Goal: Transaction & Acquisition: Subscribe to service/newsletter

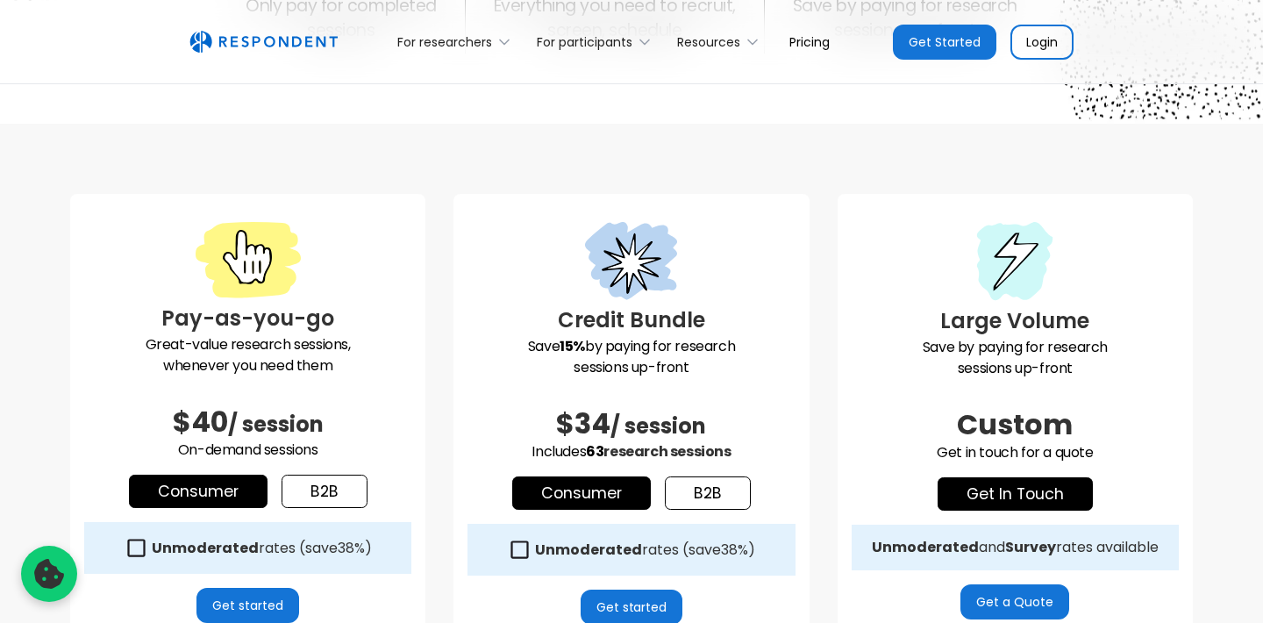
scroll to position [357, 0]
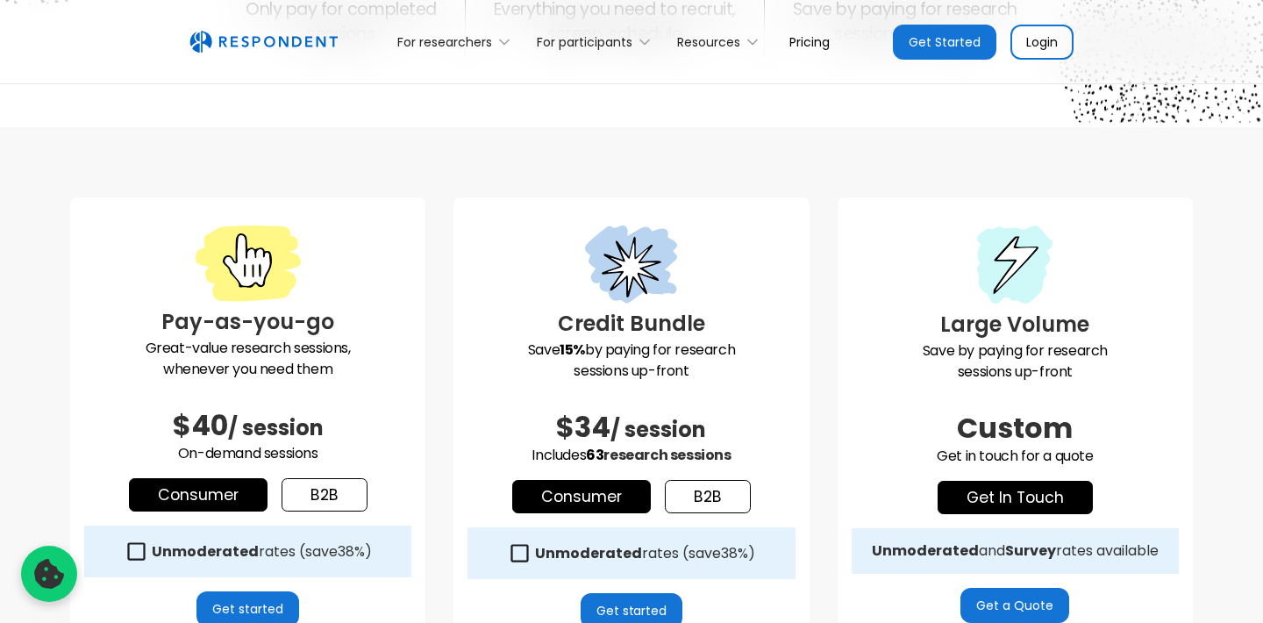
click at [334, 491] on link "b2b" at bounding box center [325, 494] width 86 height 33
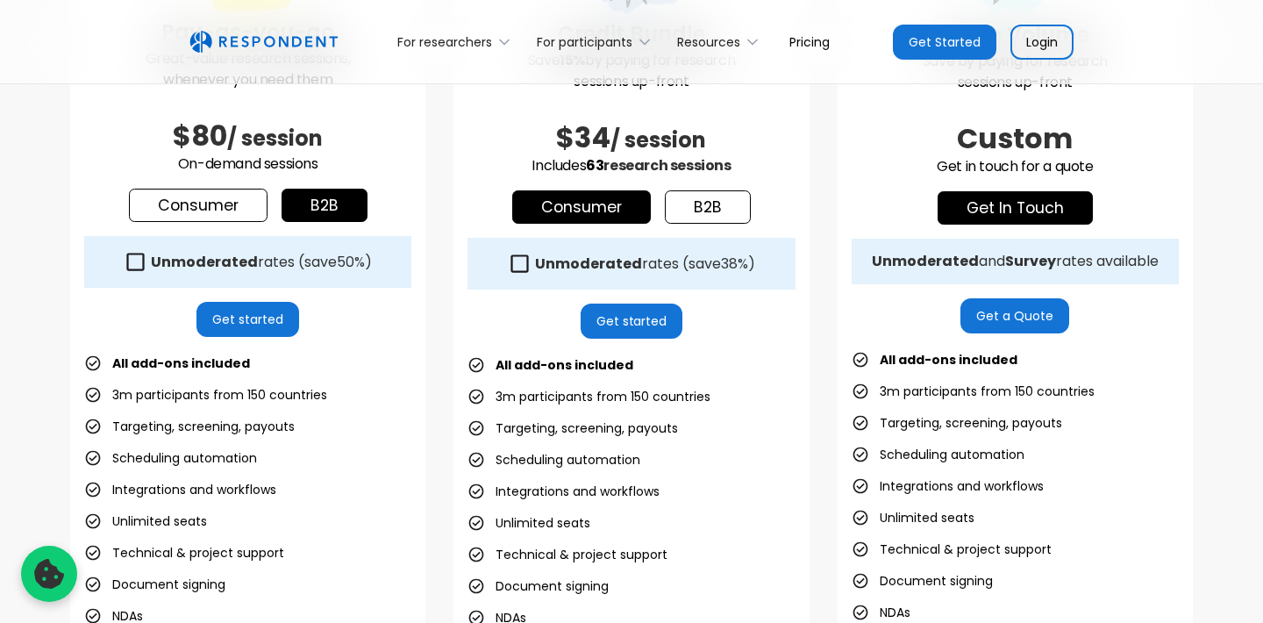
scroll to position [597, 0]
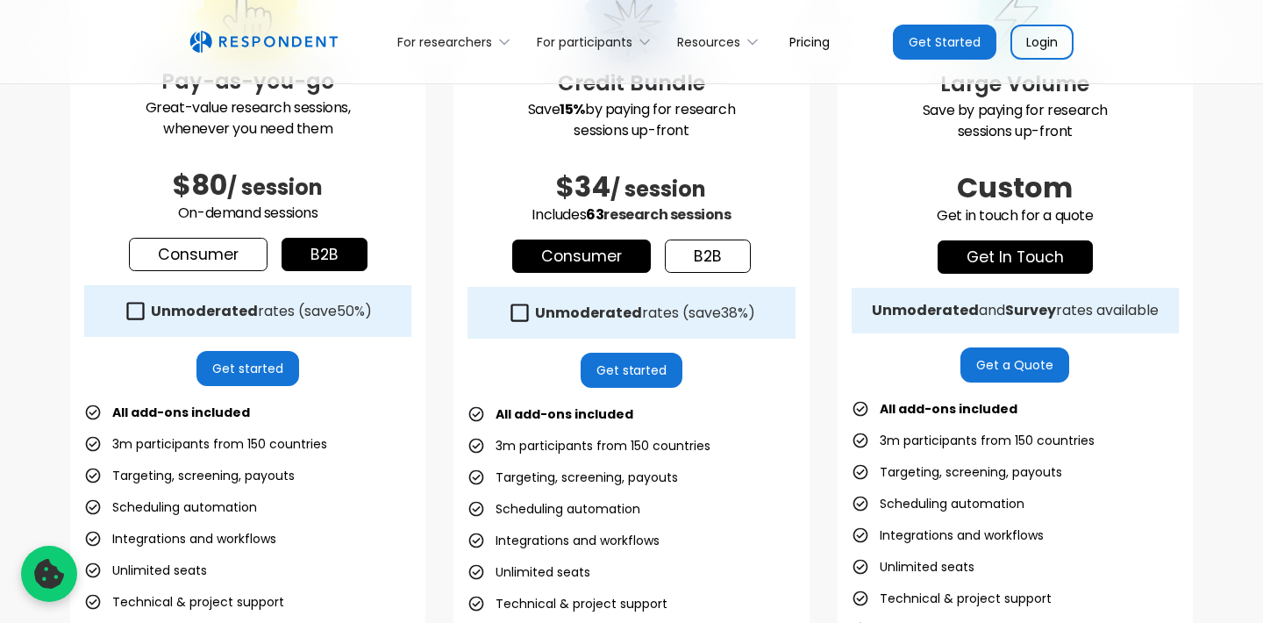
click at [273, 363] on link "Get started" at bounding box center [247, 368] width 103 height 35
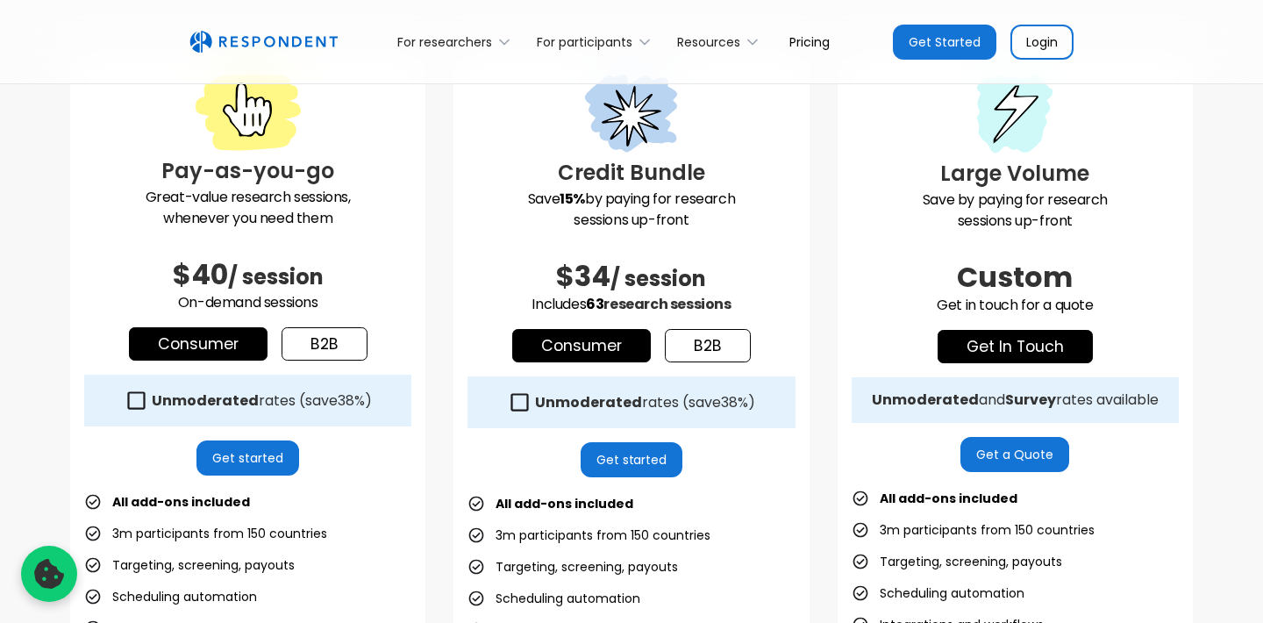
scroll to position [509, 0]
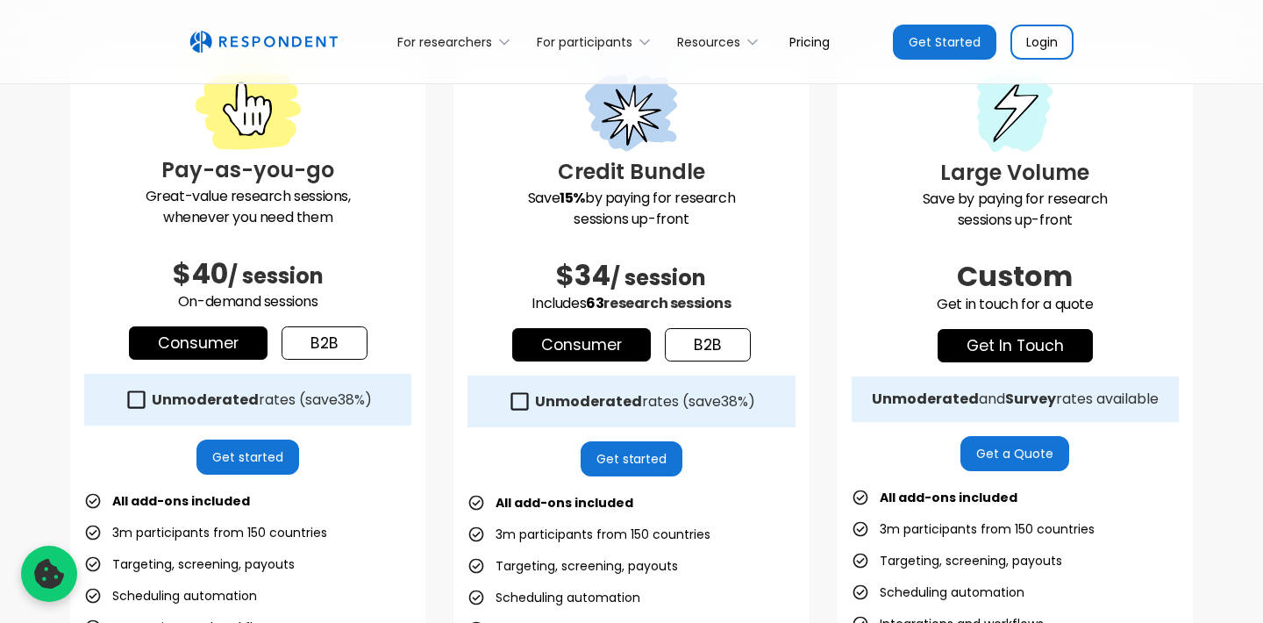
click at [334, 346] on link "b2b" at bounding box center [325, 342] width 86 height 33
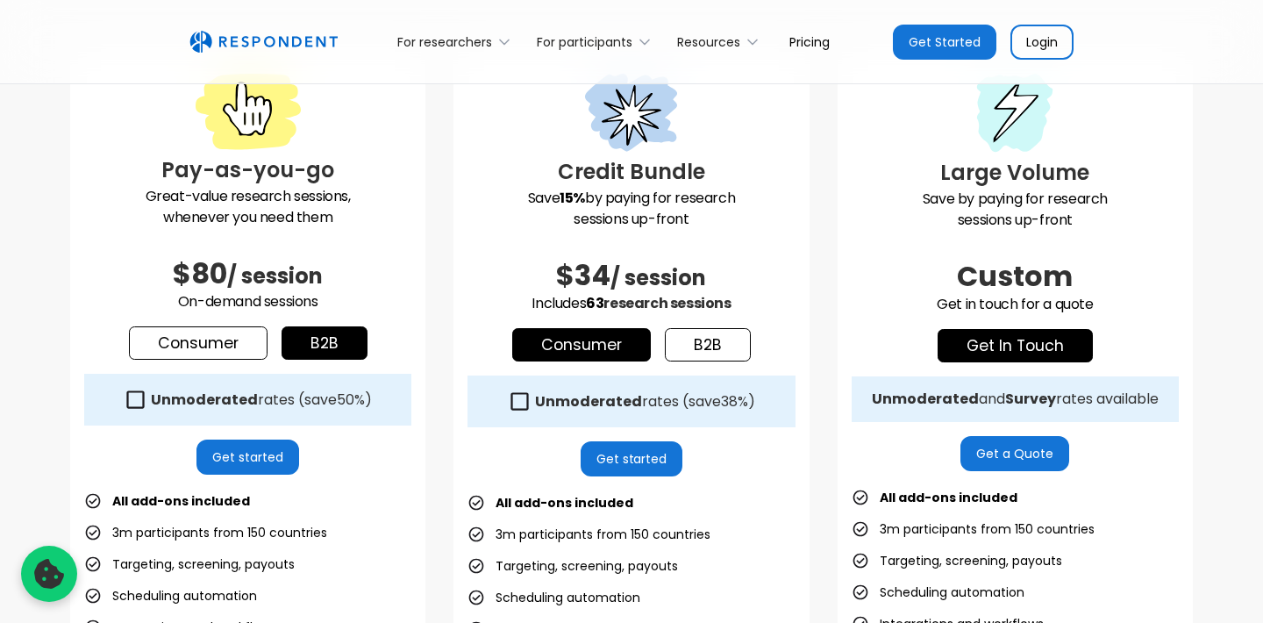
click at [385, 288] on h2 "$80 / session" at bounding box center [247, 273] width 327 height 35
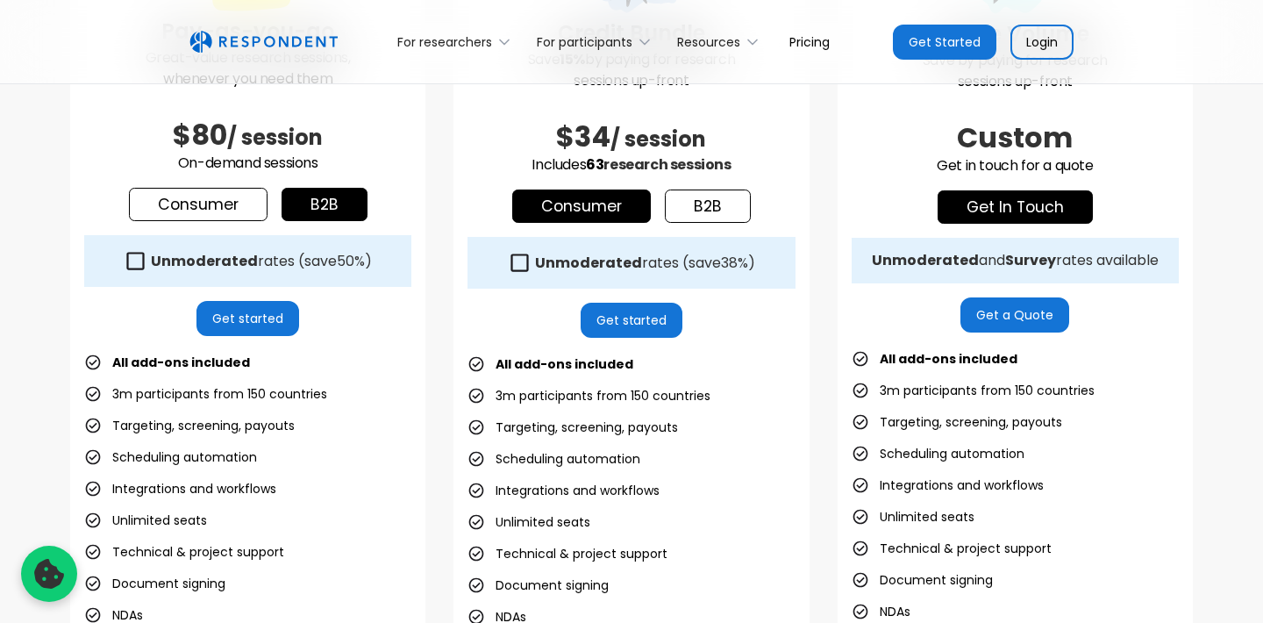
scroll to position [649, 0]
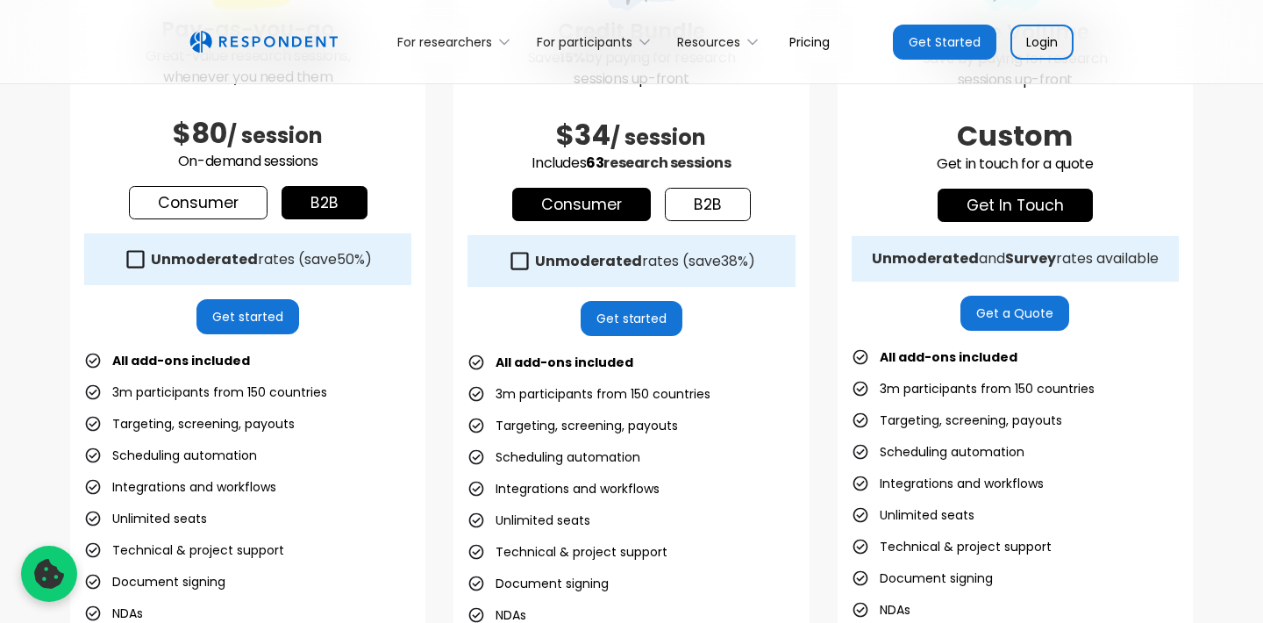
click at [132, 261] on icon at bounding box center [136, 259] width 24 height 24
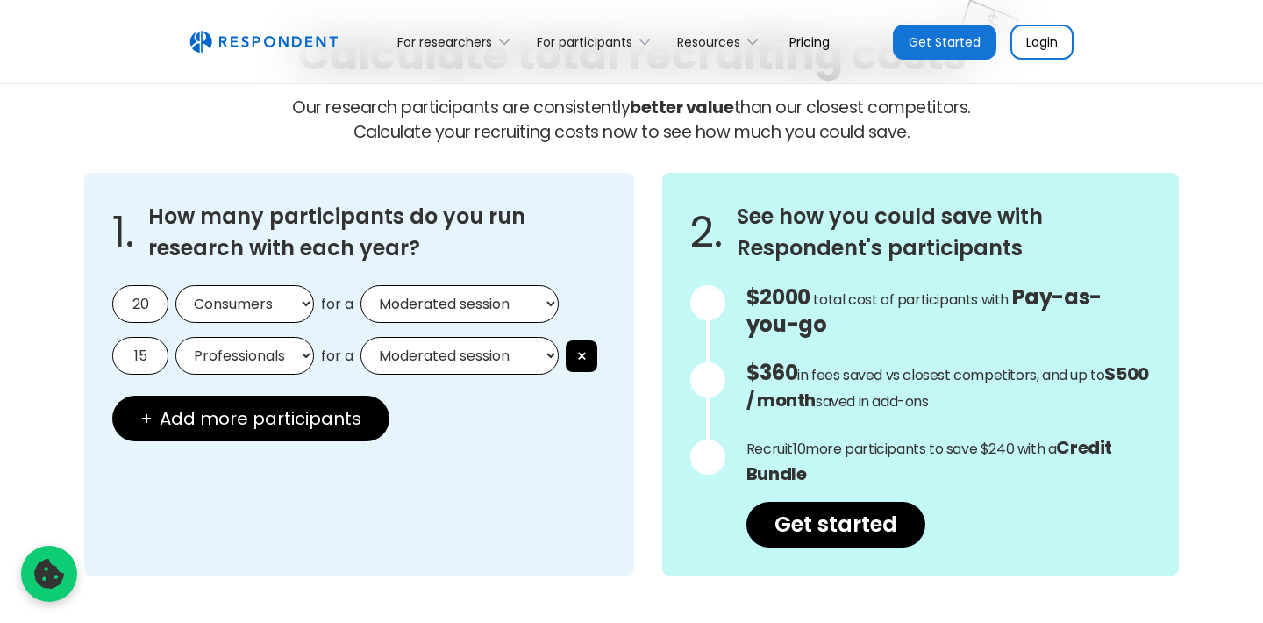
scroll to position [1487, 0]
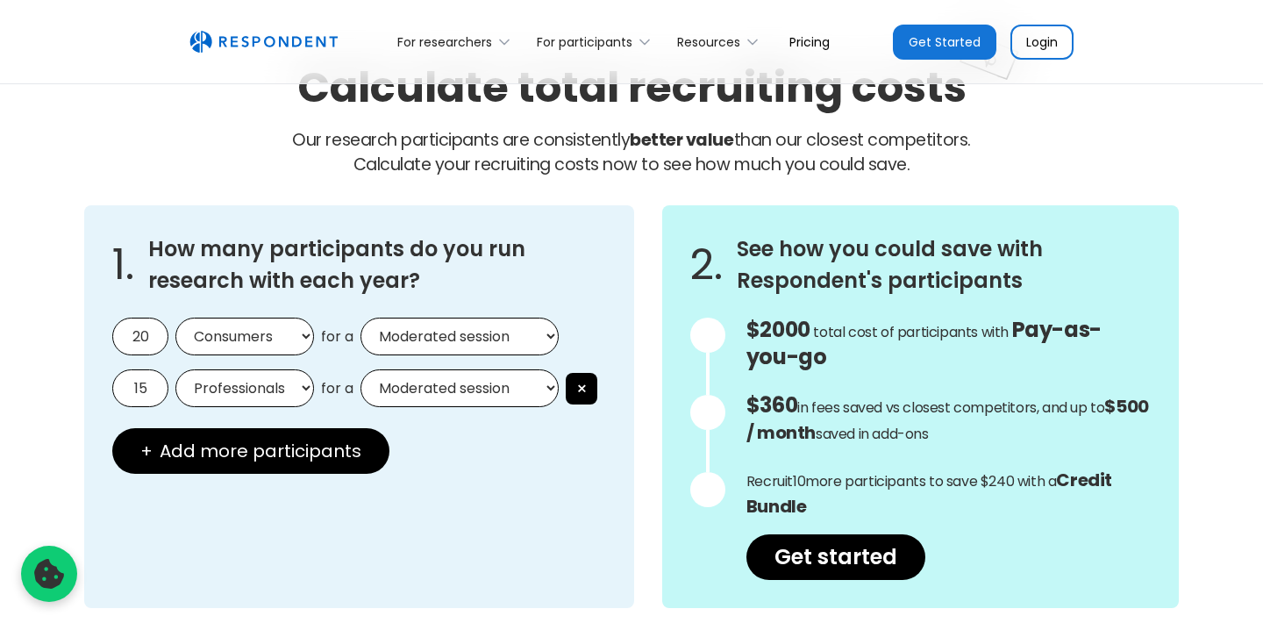
click at [146, 340] on input "20" at bounding box center [140, 337] width 56 height 38
type input "2"
click at [154, 397] on input "15" at bounding box center [140, 388] width 56 height 38
type input "1"
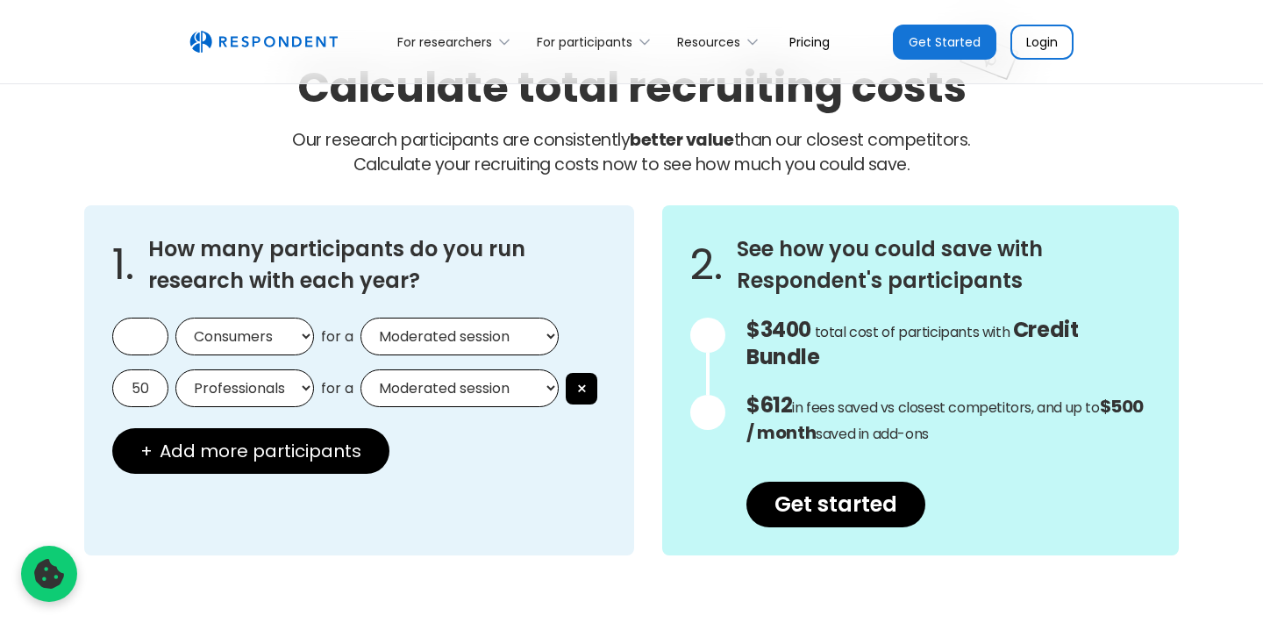
type input "50"
click at [535, 504] on div "1. How many participants do you run research with each year? Consumers Professi…" at bounding box center [359, 380] width 550 height 350
click at [551, 375] on select "Moderated session Unmoderated session" at bounding box center [460, 388] width 198 height 38
select select "unmoderated"
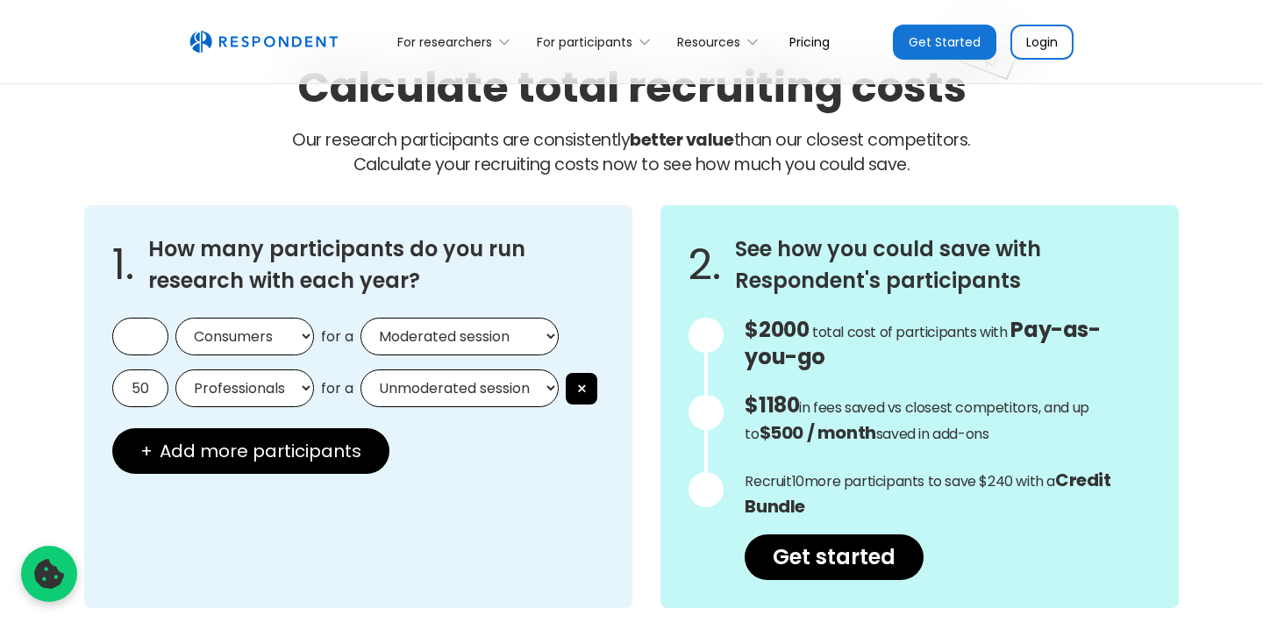
click at [545, 464] on div "1. How many participants do you run research with each year? Consumers Professi…" at bounding box center [358, 406] width 548 height 403
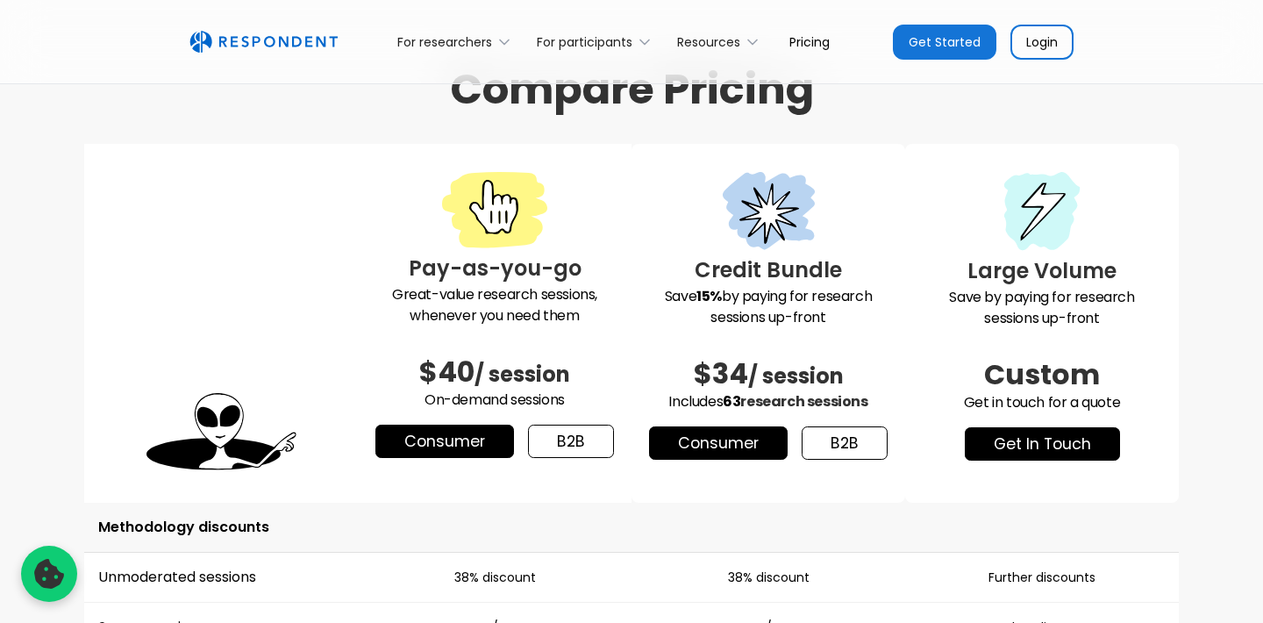
scroll to position [2283, 0]
